Goal: Task Accomplishment & Management: Manage account settings

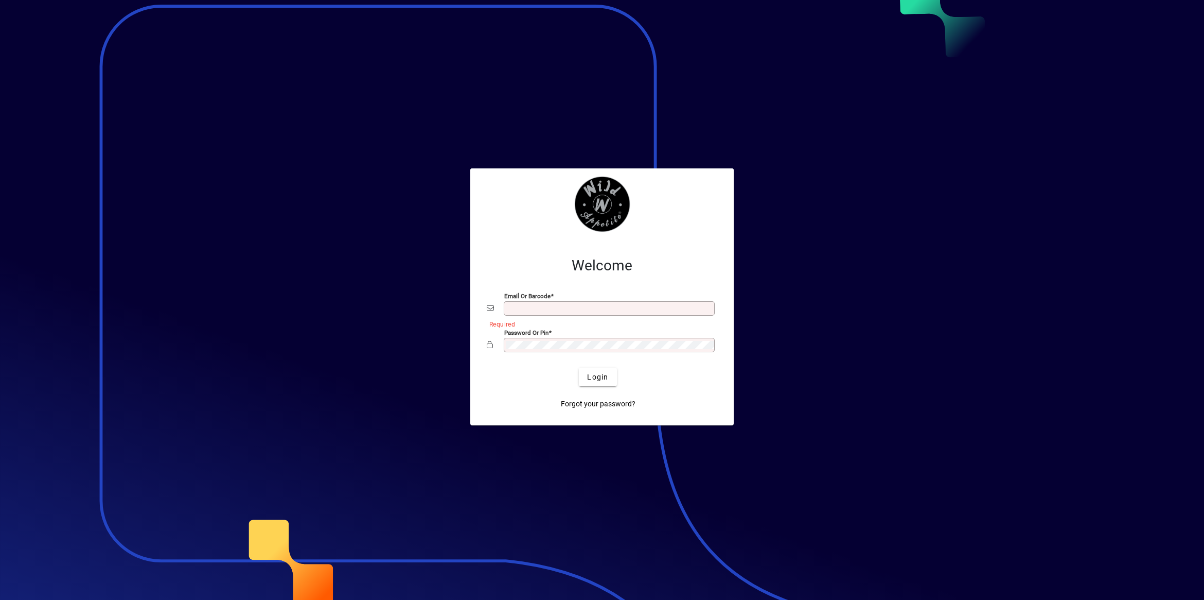
type input "**********"
click at [859, 132] on div at bounding box center [602, 300] width 1204 height 600
click at [780, 65] on div at bounding box center [602, 300] width 1204 height 600
click at [289, 240] on div at bounding box center [602, 300] width 1204 height 600
